Goal: Share content

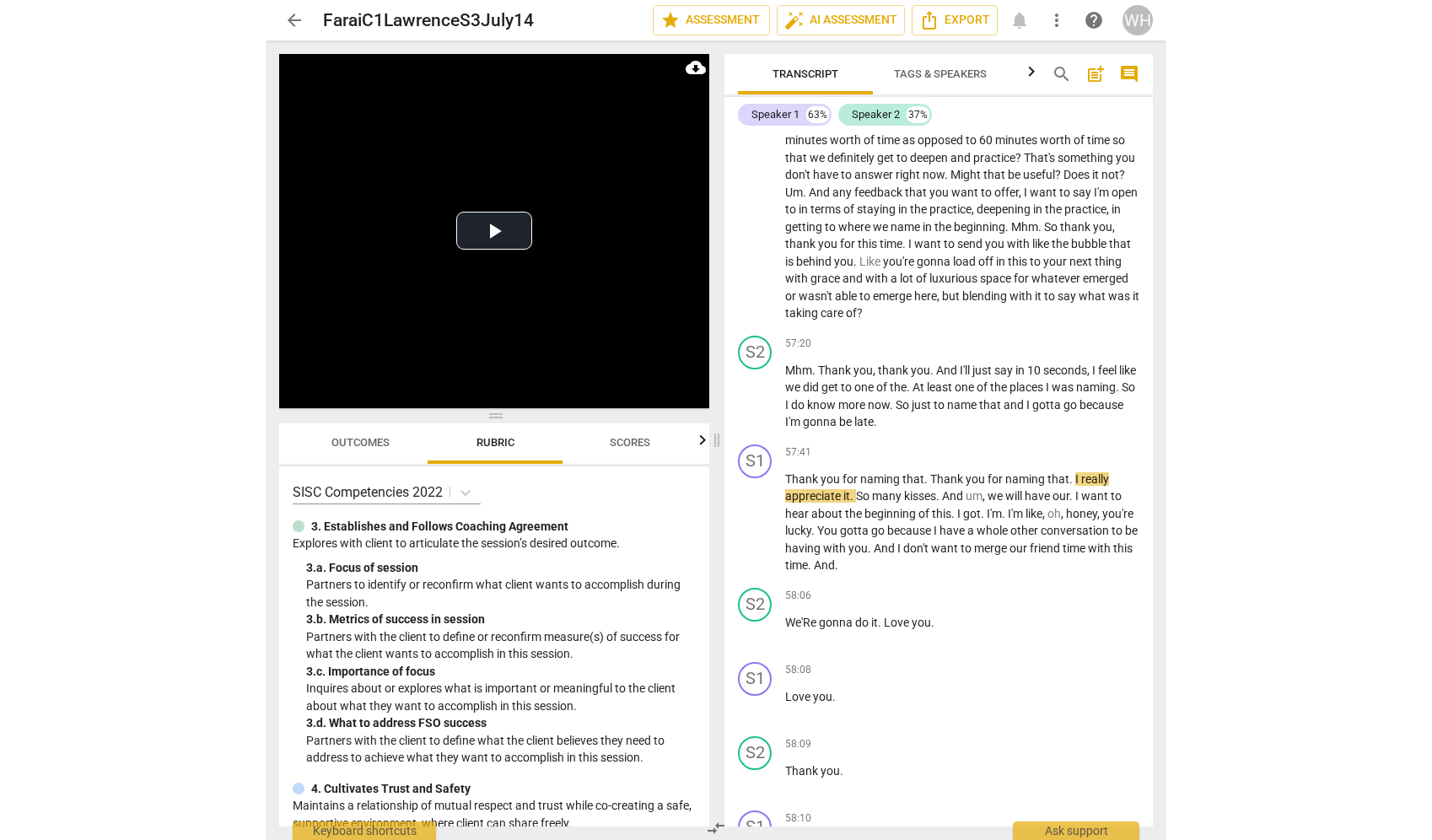
scroll to position [14039, 0]
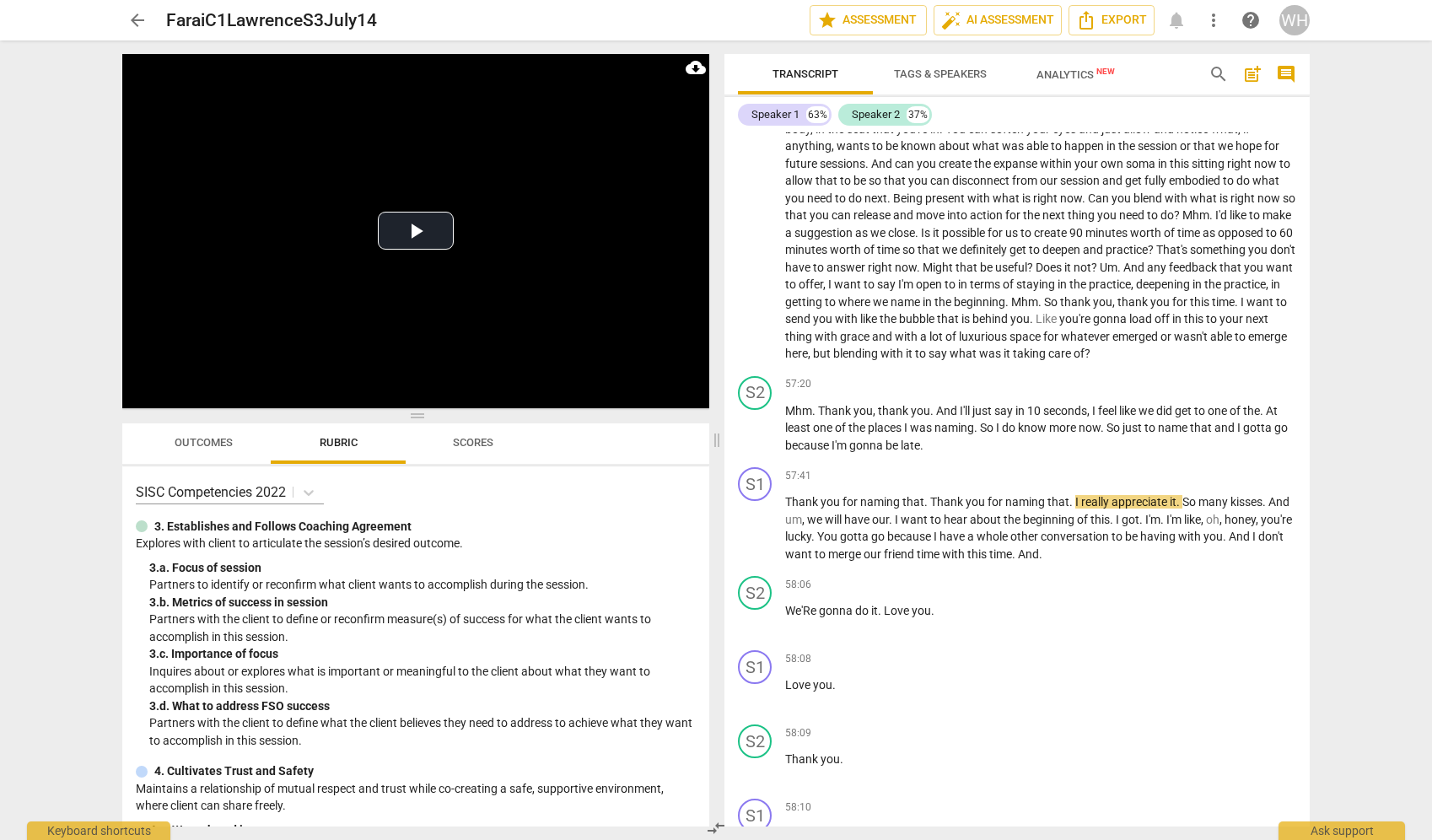
click at [900, 25] on div "WH" at bounding box center [1294, 20] width 30 height 30
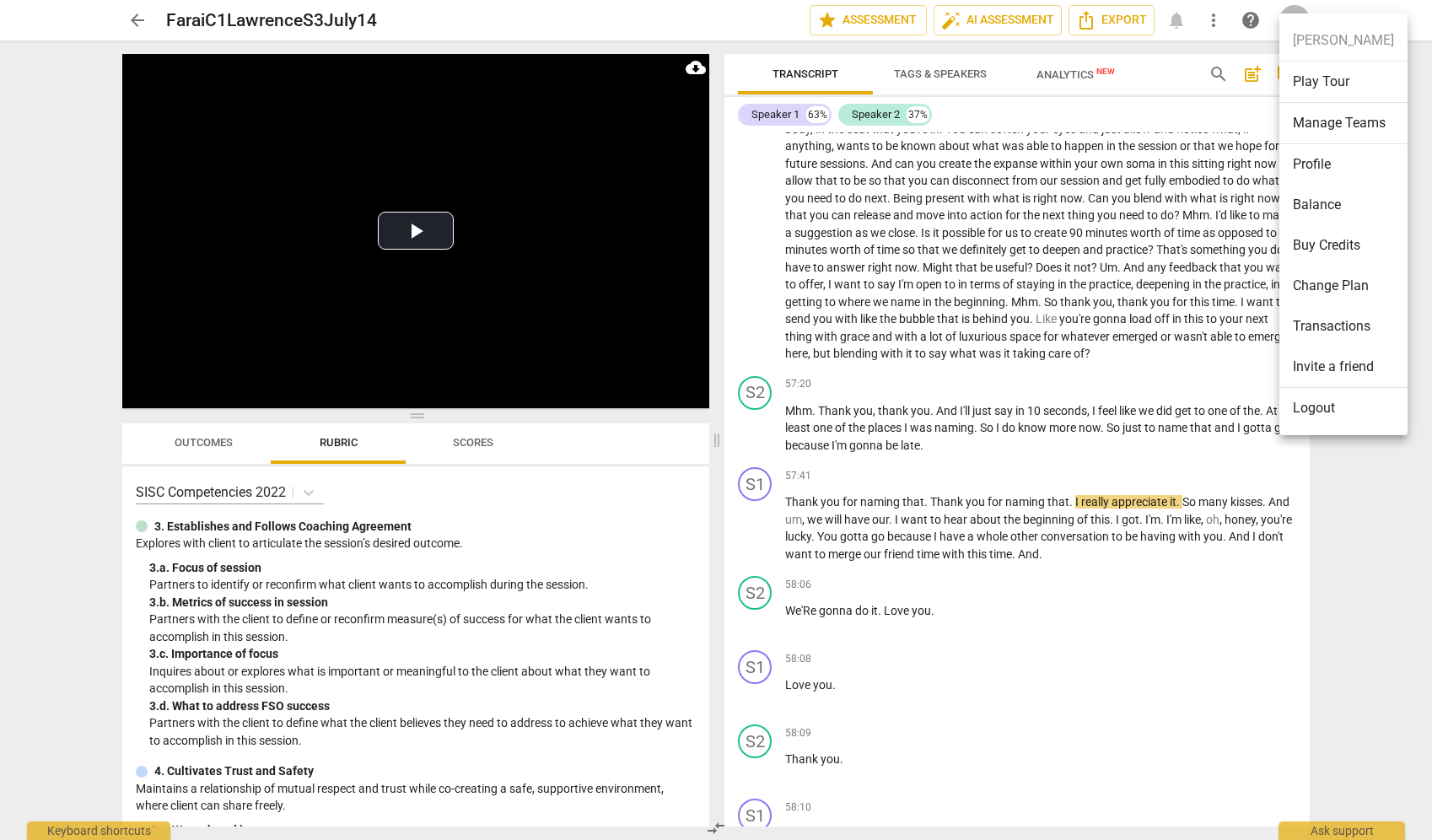
click at [900, 24] on ul "[PERSON_NAME] Play Tour Manage Teams Profile Balance Buy Credits Change Plan Tr…" at bounding box center [1343, 224] width 128 height 422
click at [463, 28] on div at bounding box center [716, 420] width 1432 height 840
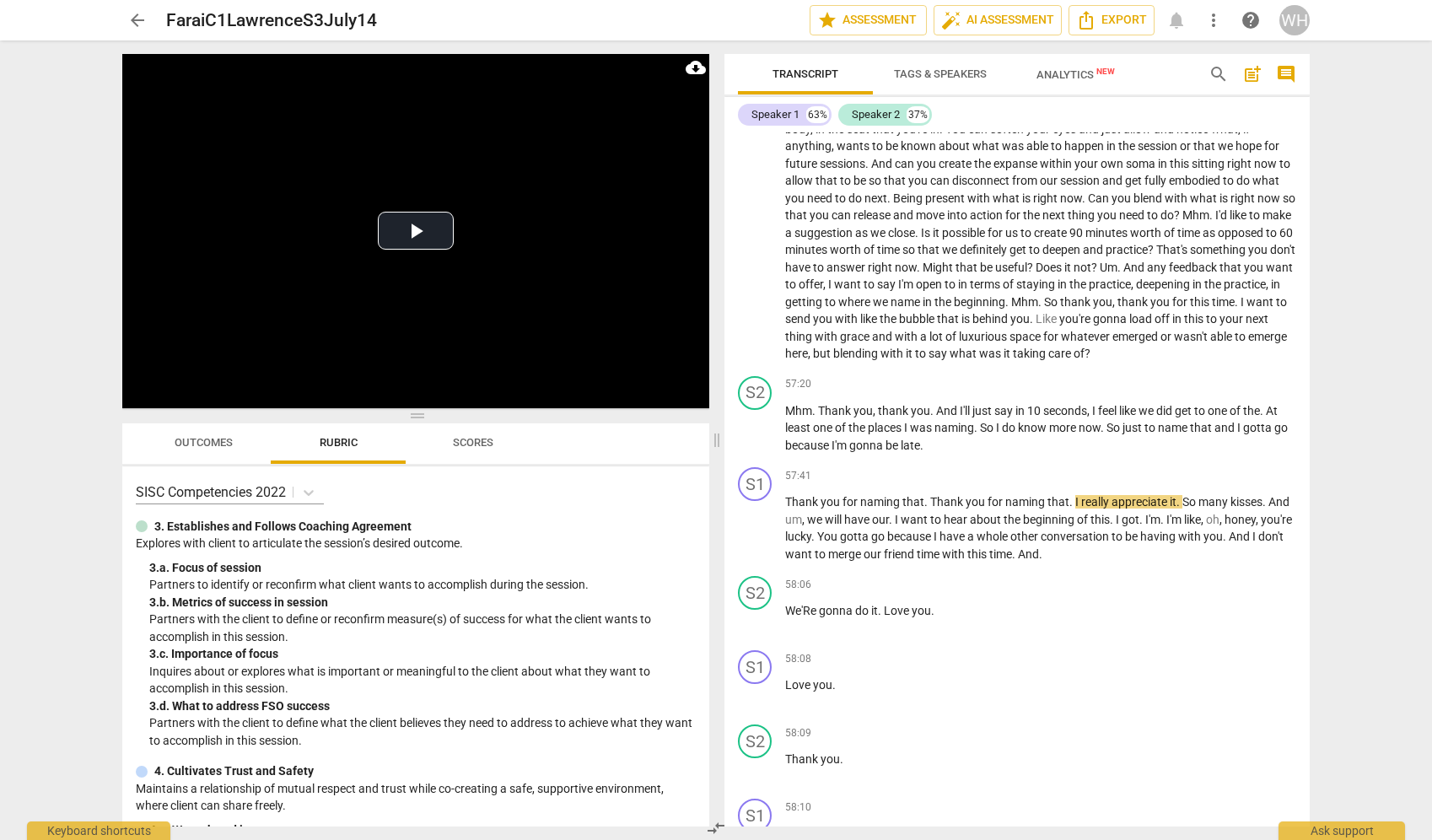
click at [136, 16] on span "arrow_back" at bounding box center [137, 19] width 20 height 20
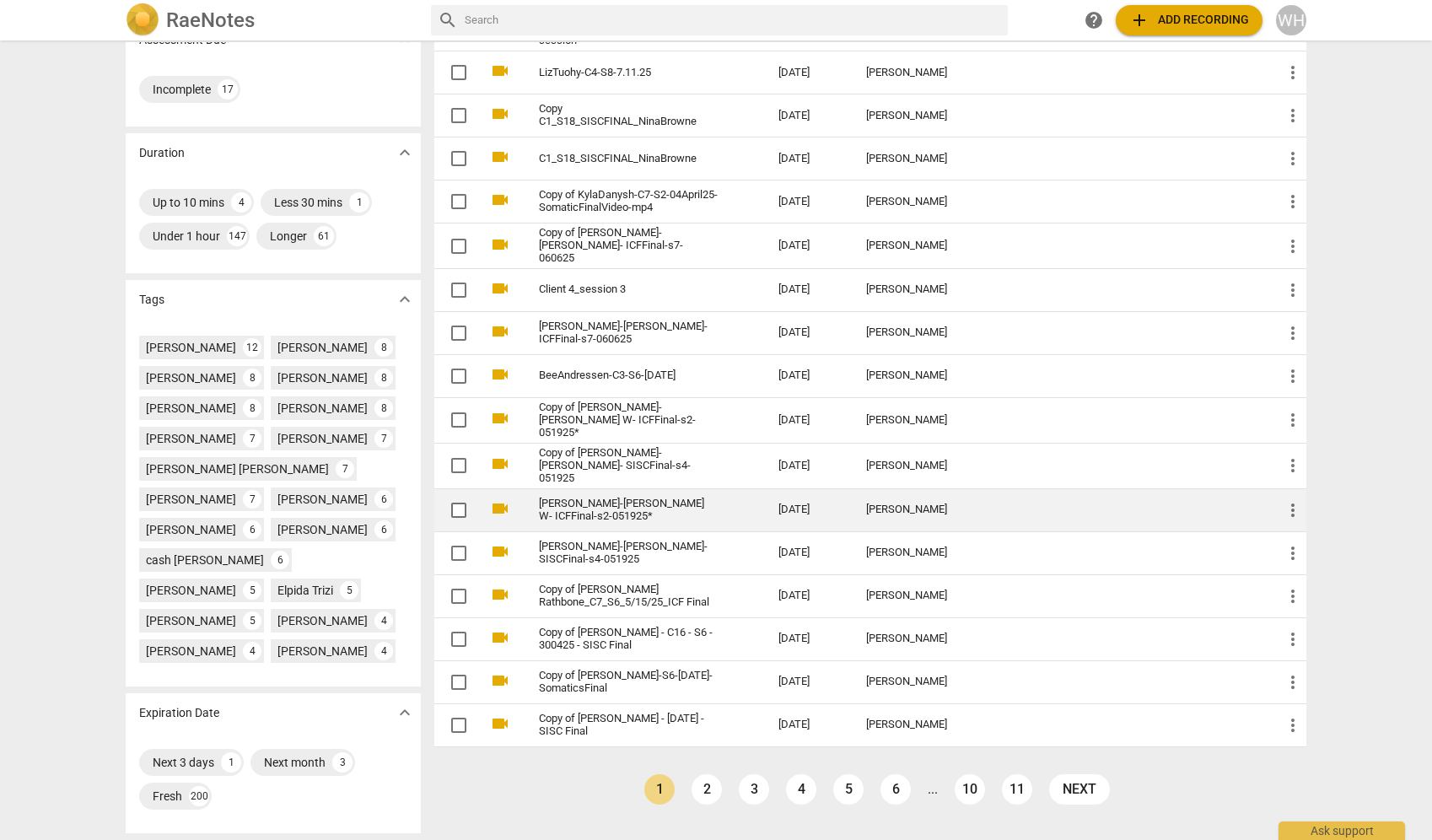
scroll to position [294, 0]
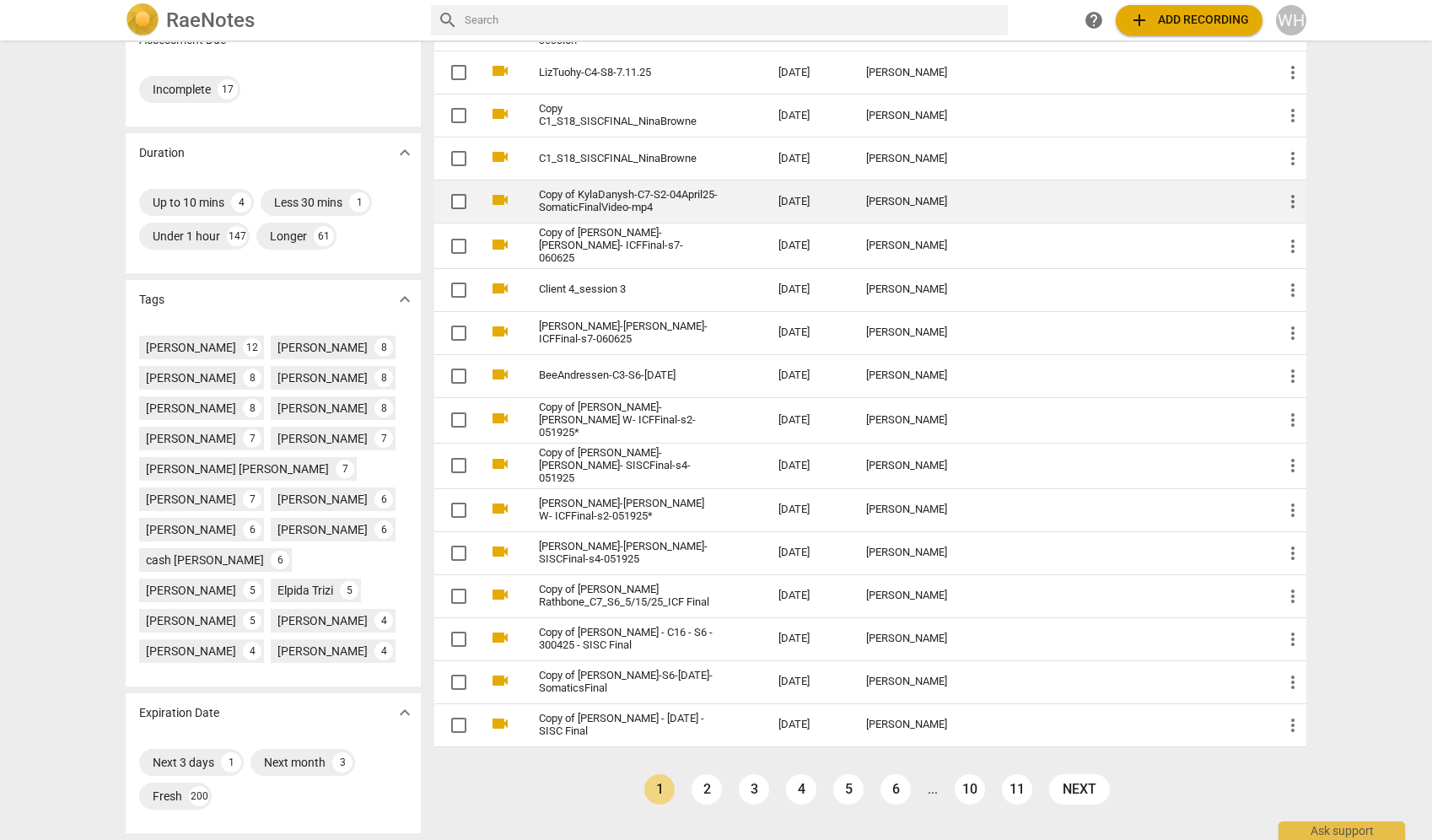
click at [603, 197] on link "Copy of KylaDanysh-C7-S2-04April25-SomaticFinalVideo-mp4" at bounding box center [628, 202] width 179 height 26
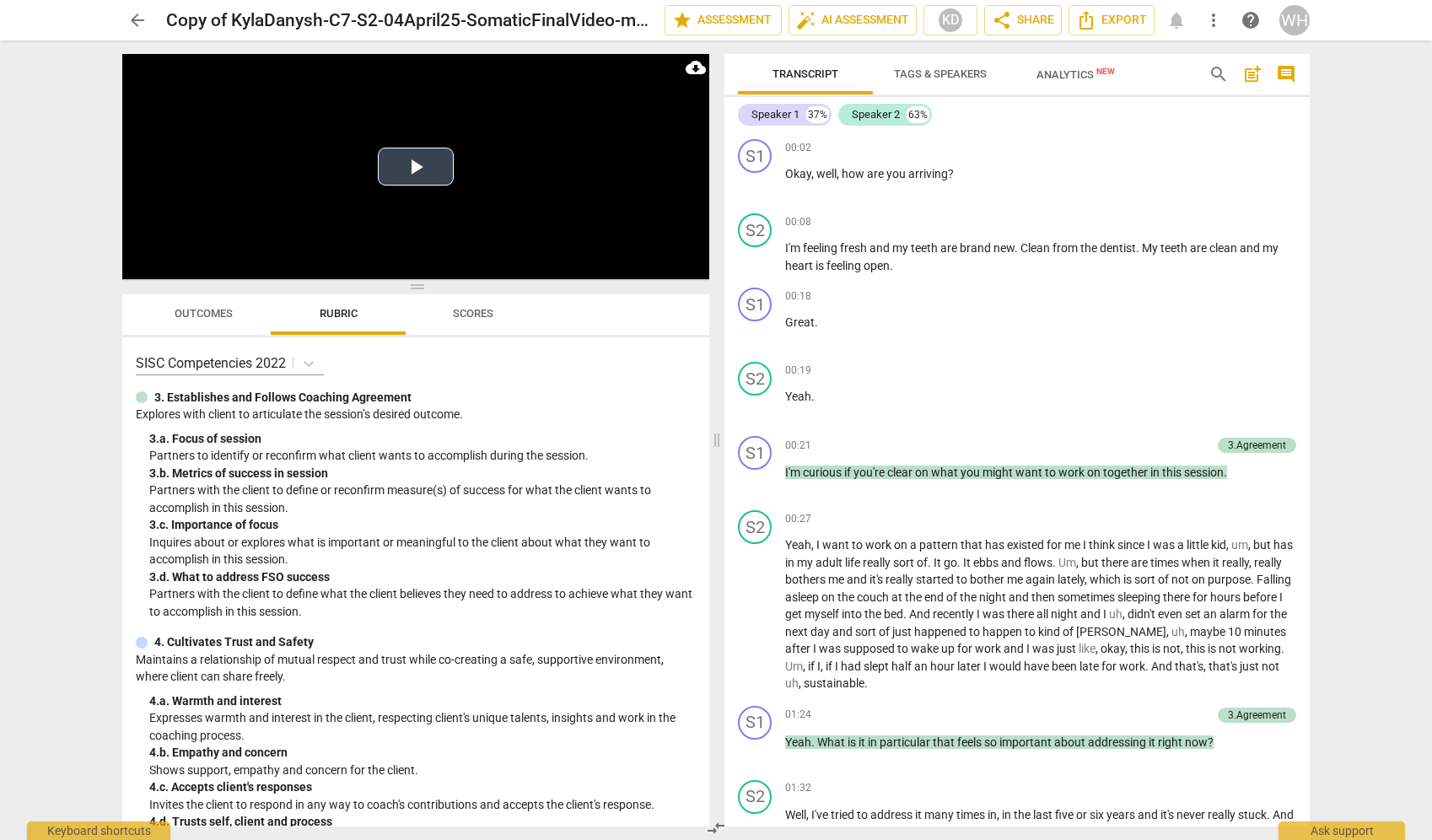
click at [414, 159] on button "Play Video" at bounding box center [416, 166] width 76 height 38
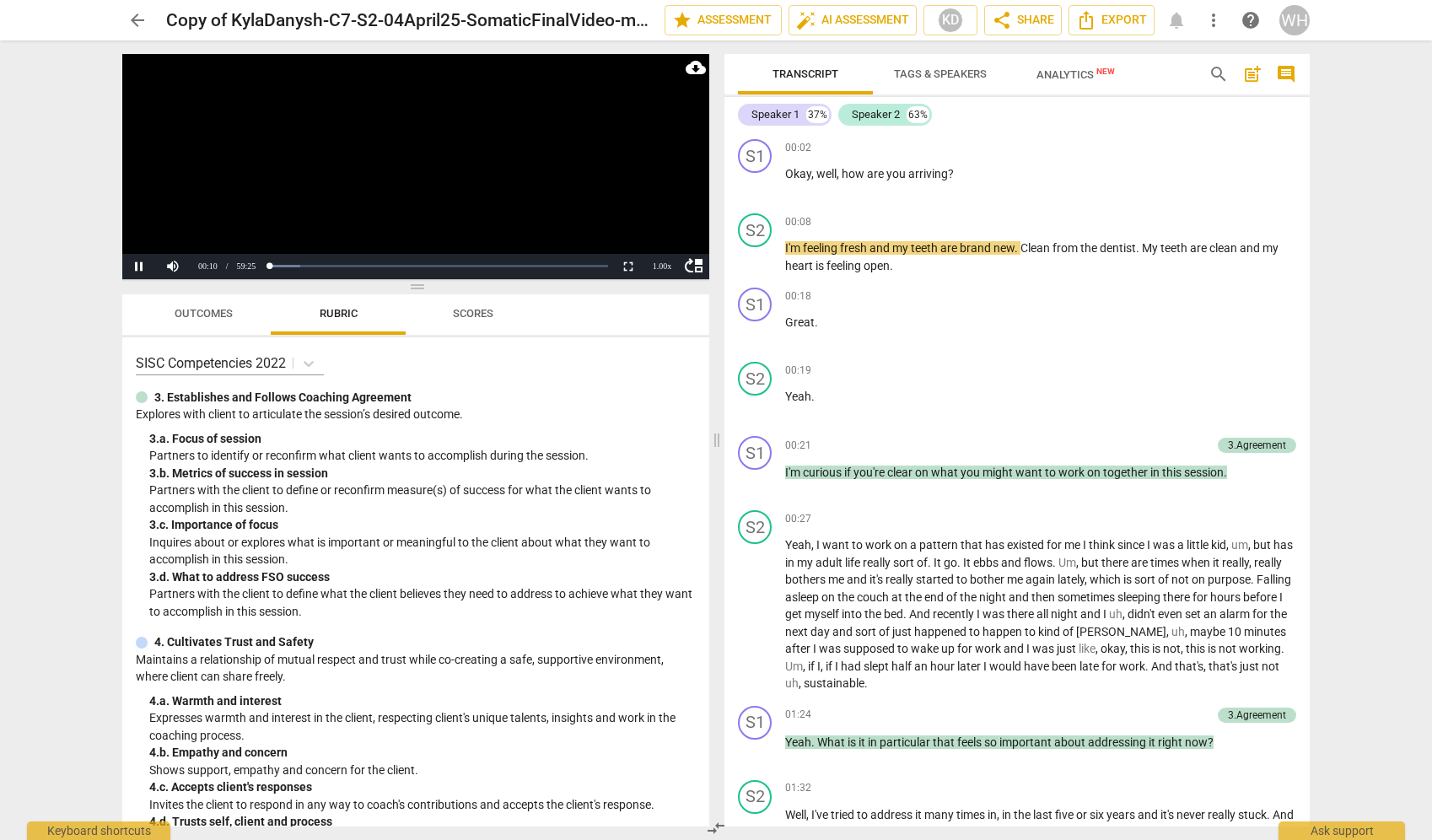
click at [154, 180] on video at bounding box center [416, 166] width 587 height 225
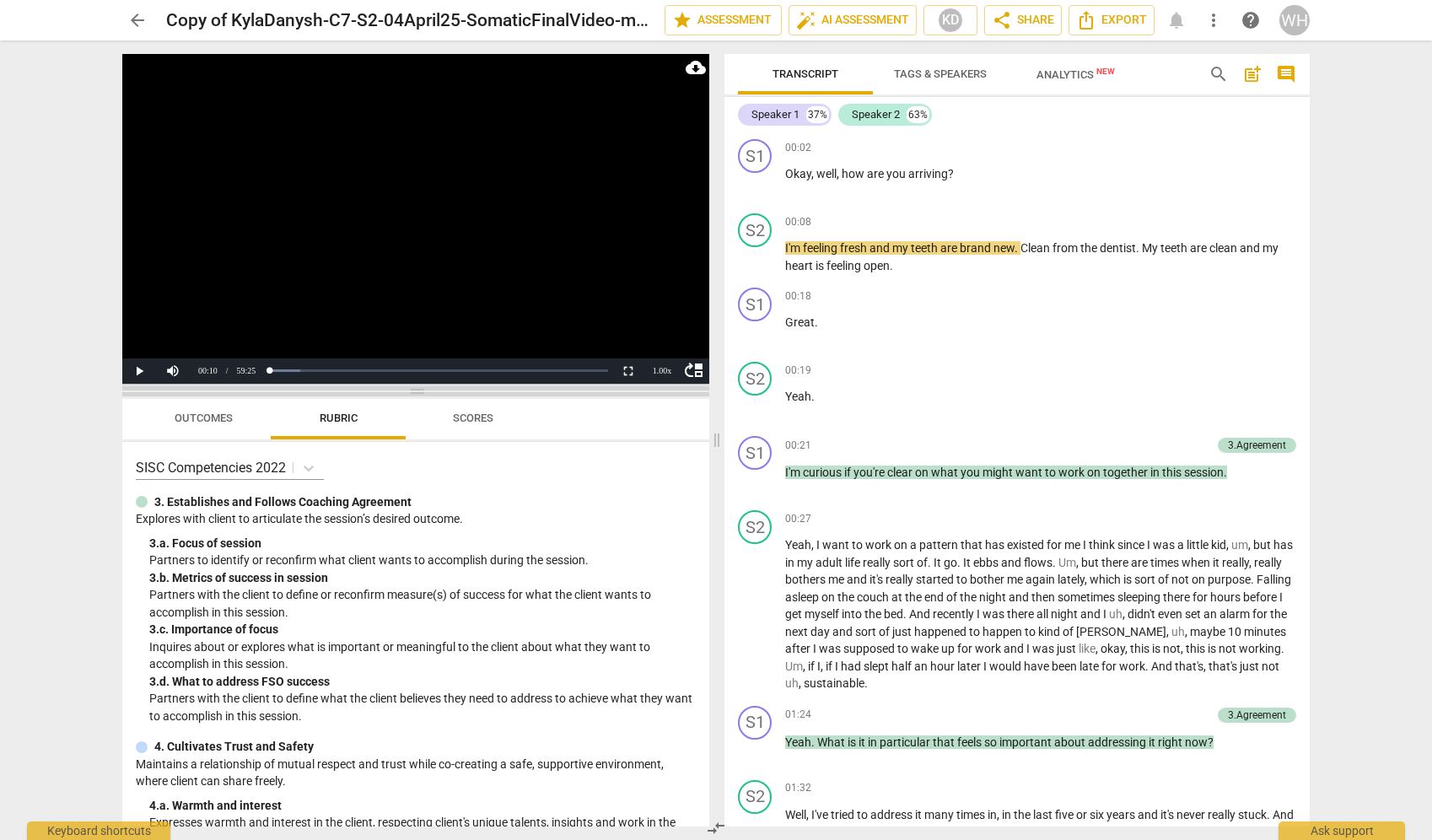
drag, startPoint x: 418, startPoint y: 285, endPoint x: 424, endPoint y: 390, distance: 105.2
click at [424, 390] on span at bounding box center [416, 391] width 587 height 10
click at [900, 20] on span "share Share" at bounding box center [1022, 19] width 63 height 20
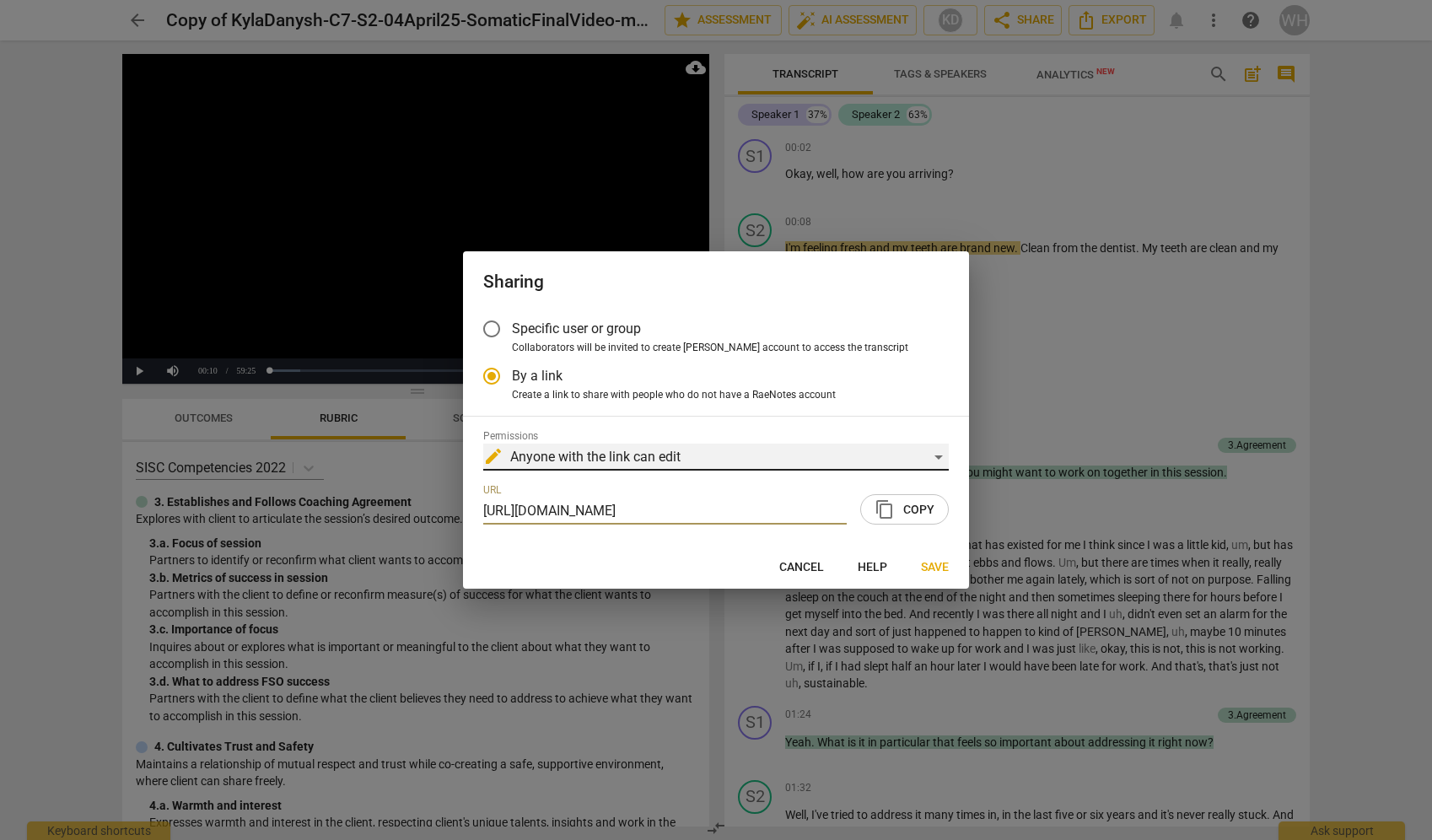
click at [900, 456] on div "edit Anyone with the link can edit" at bounding box center [716, 457] width 465 height 27
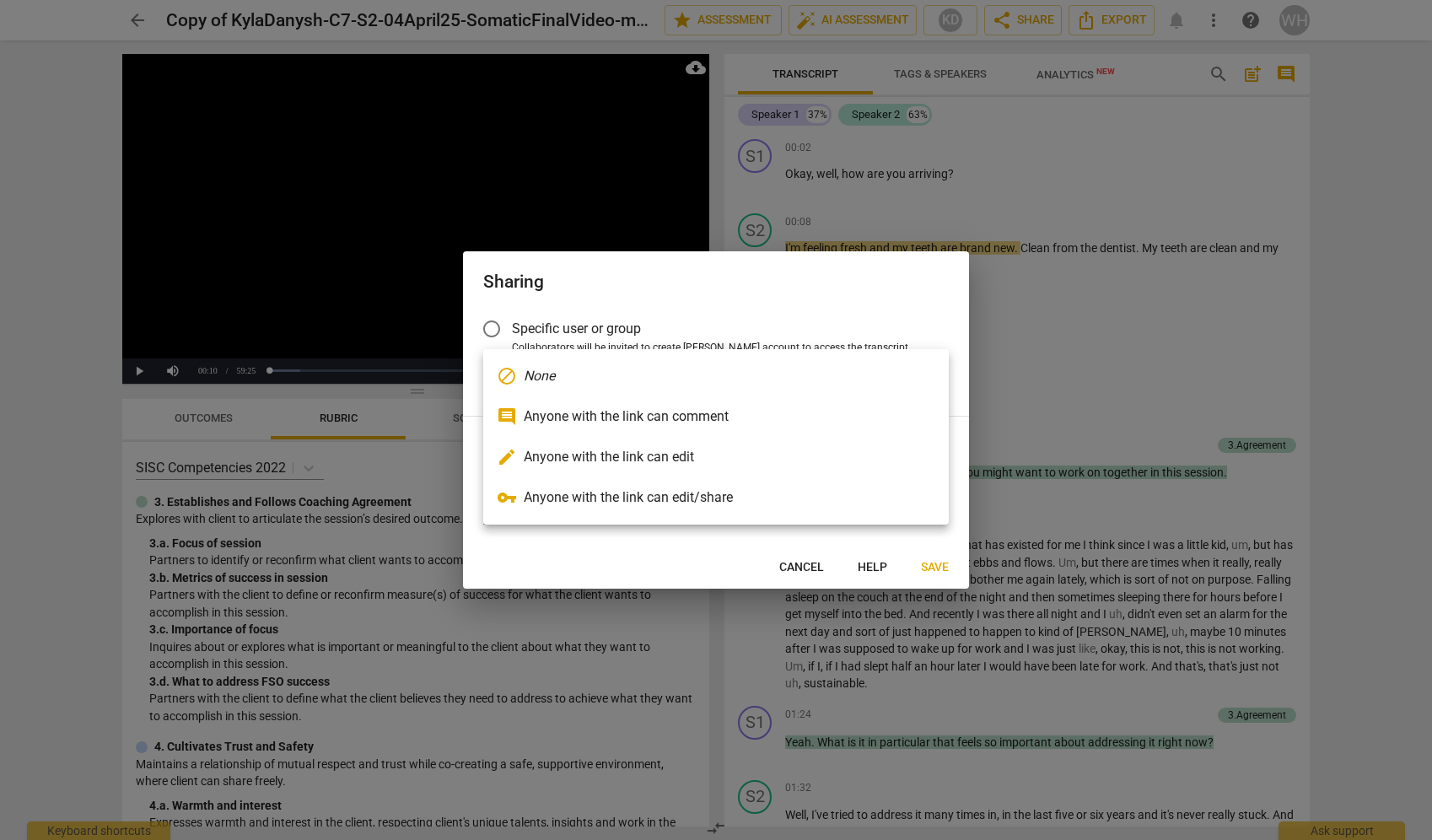
click at [637, 457] on li "edit Anyone with the link can edit" at bounding box center [716, 457] width 465 height 41
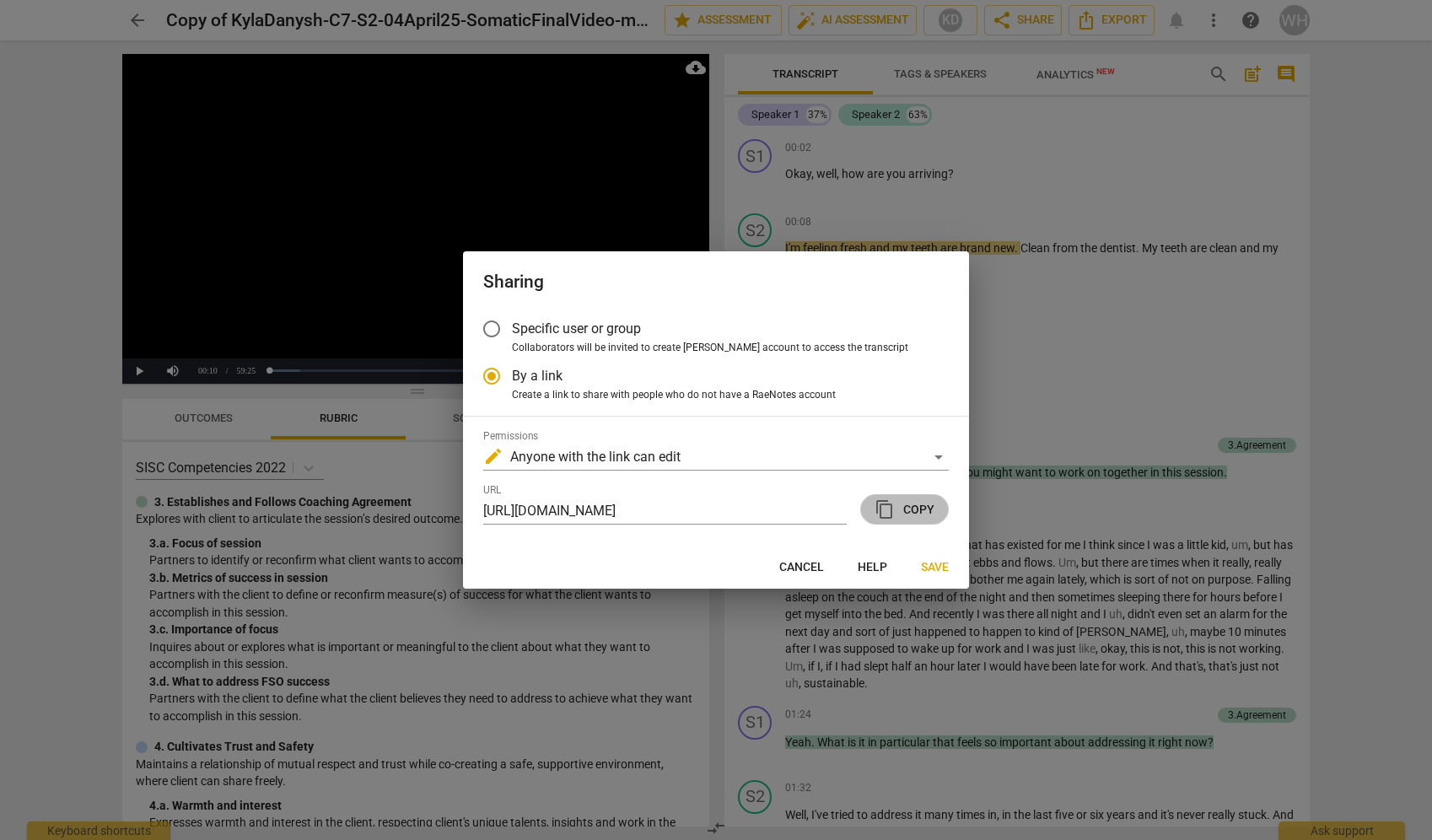
click at [900, 505] on span "content_copy Copy" at bounding box center [905, 508] width 60 height 20
click at [900, 568] on span "Save" at bounding box center [934, 567] width 27 height 17
radio input "false"
